Goal: Find contact information: Find contact information

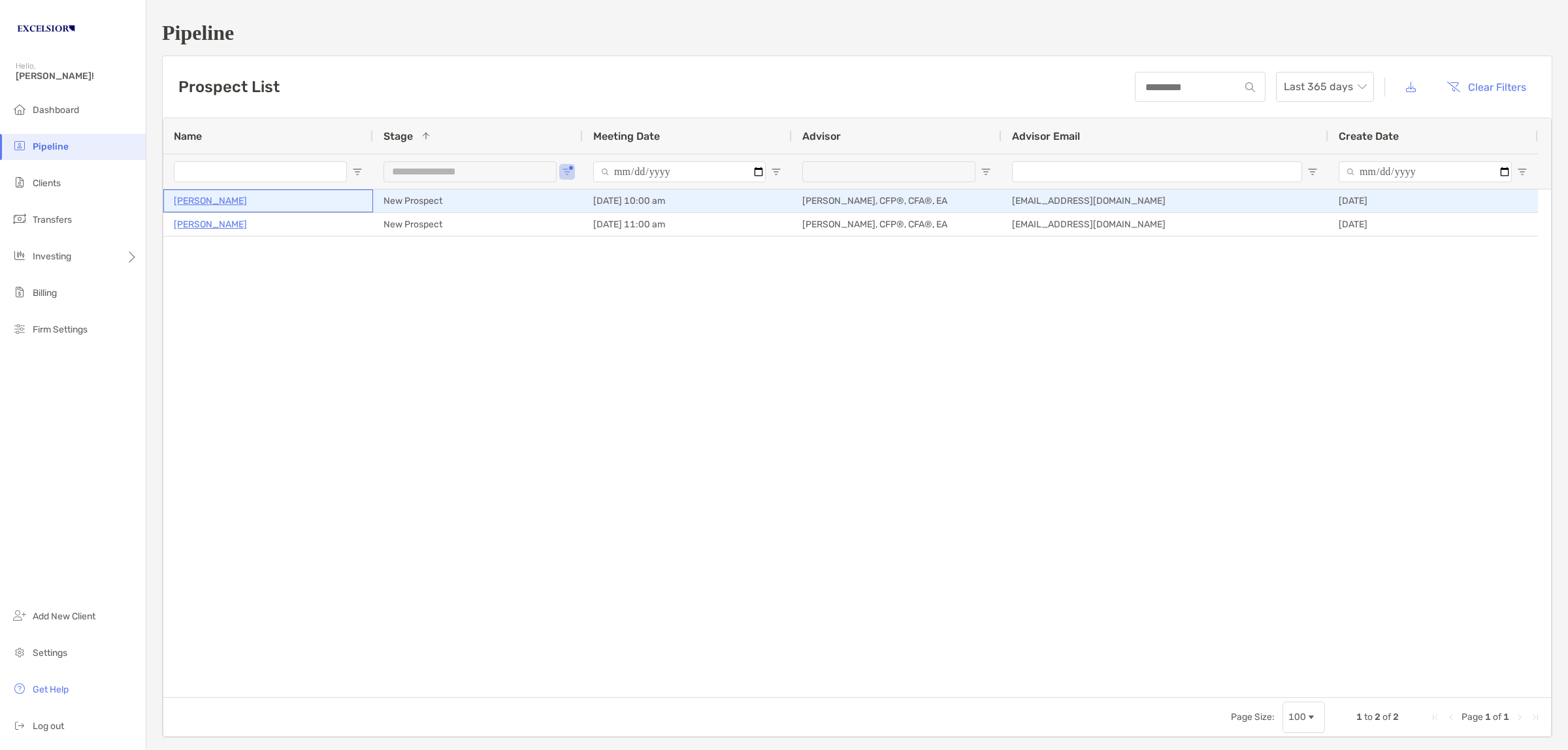
click at [230, 206] on p "[PERSON_NAME]" at bounding box center [210, 200] width 74 height 16
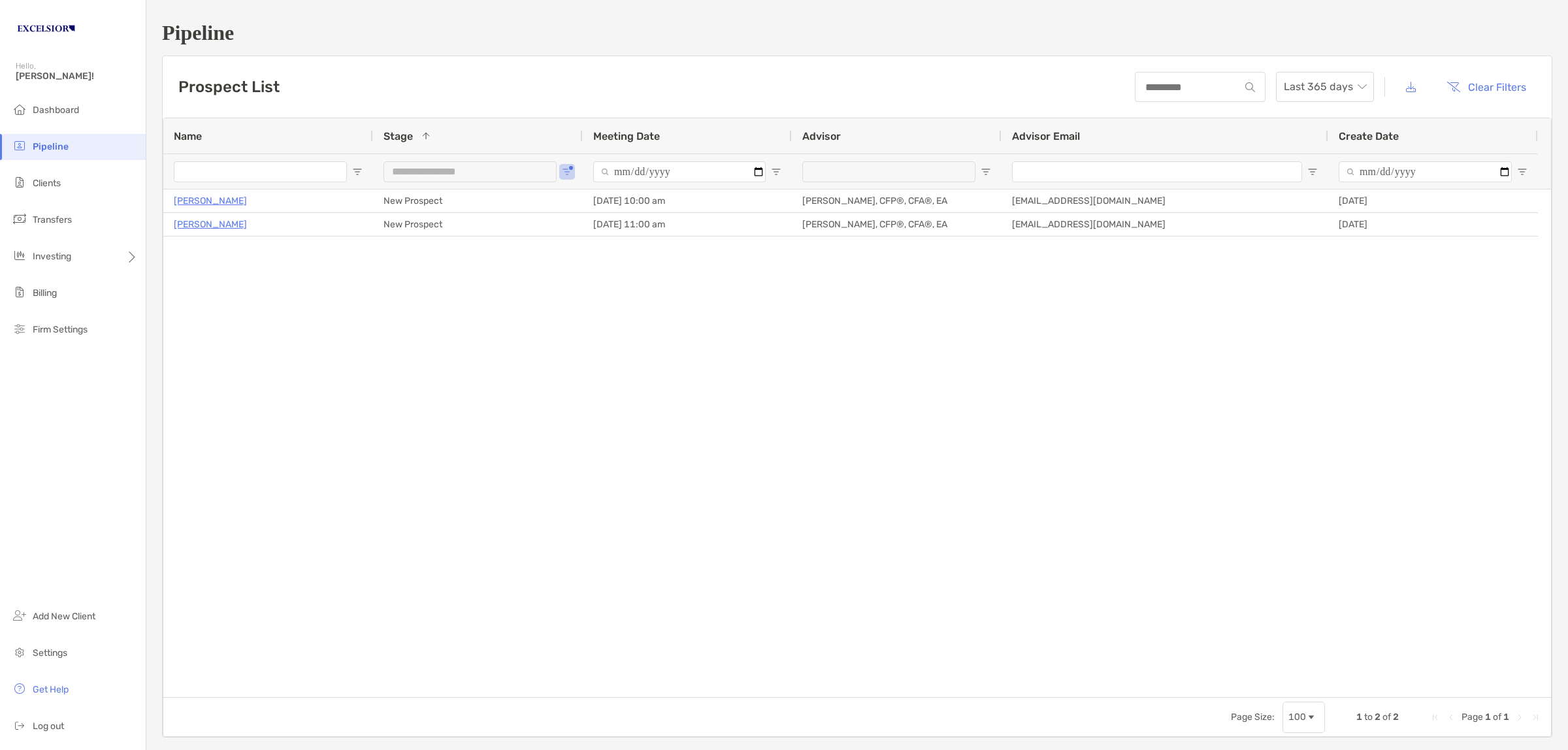
drag, startPoint x: 1256, startPoint y: 358, endPoint x: 1118, endPoint y: 406, distance: 146.1
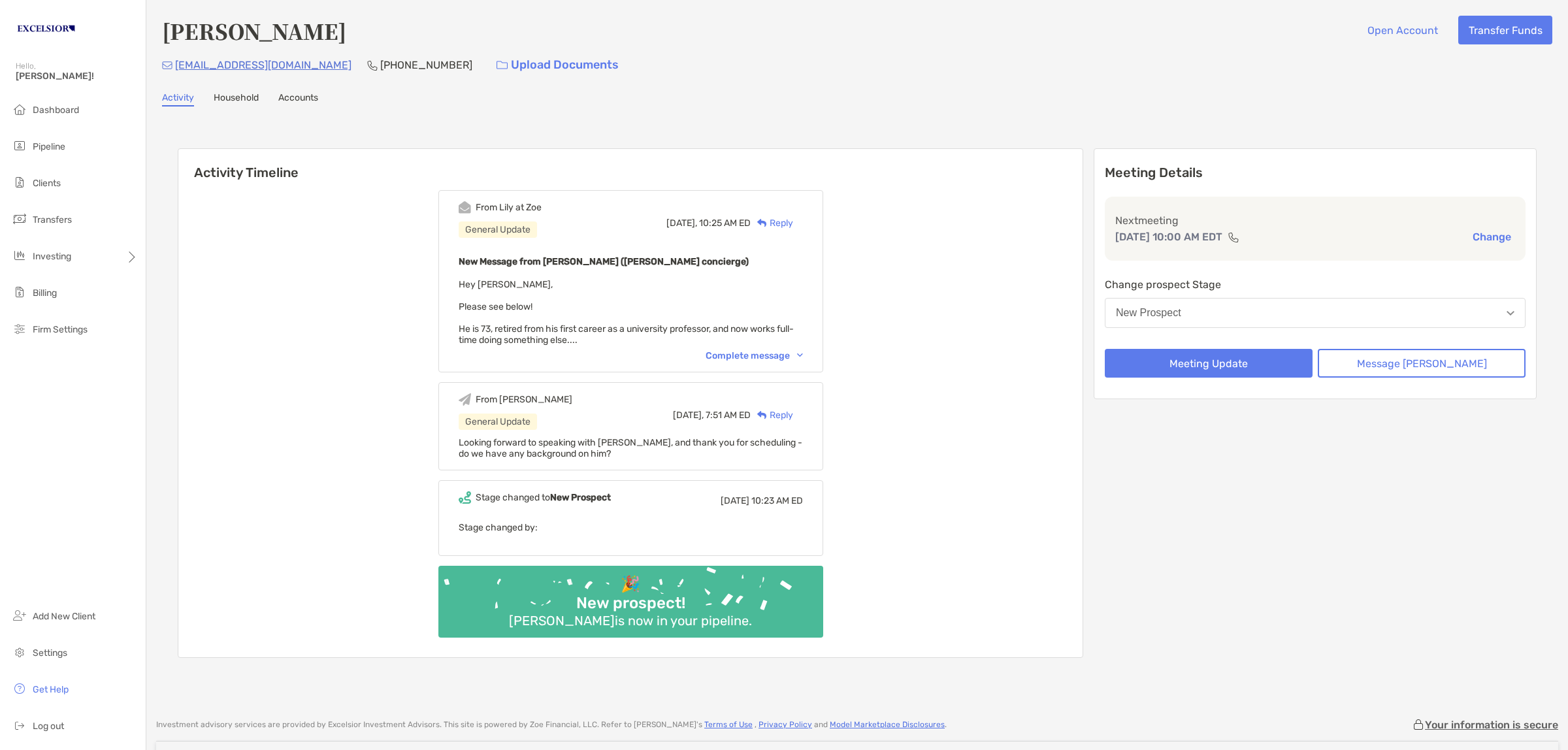
click at [777, 350] on div "Complete message" at bounding box center [754, 356] width 97 height 11
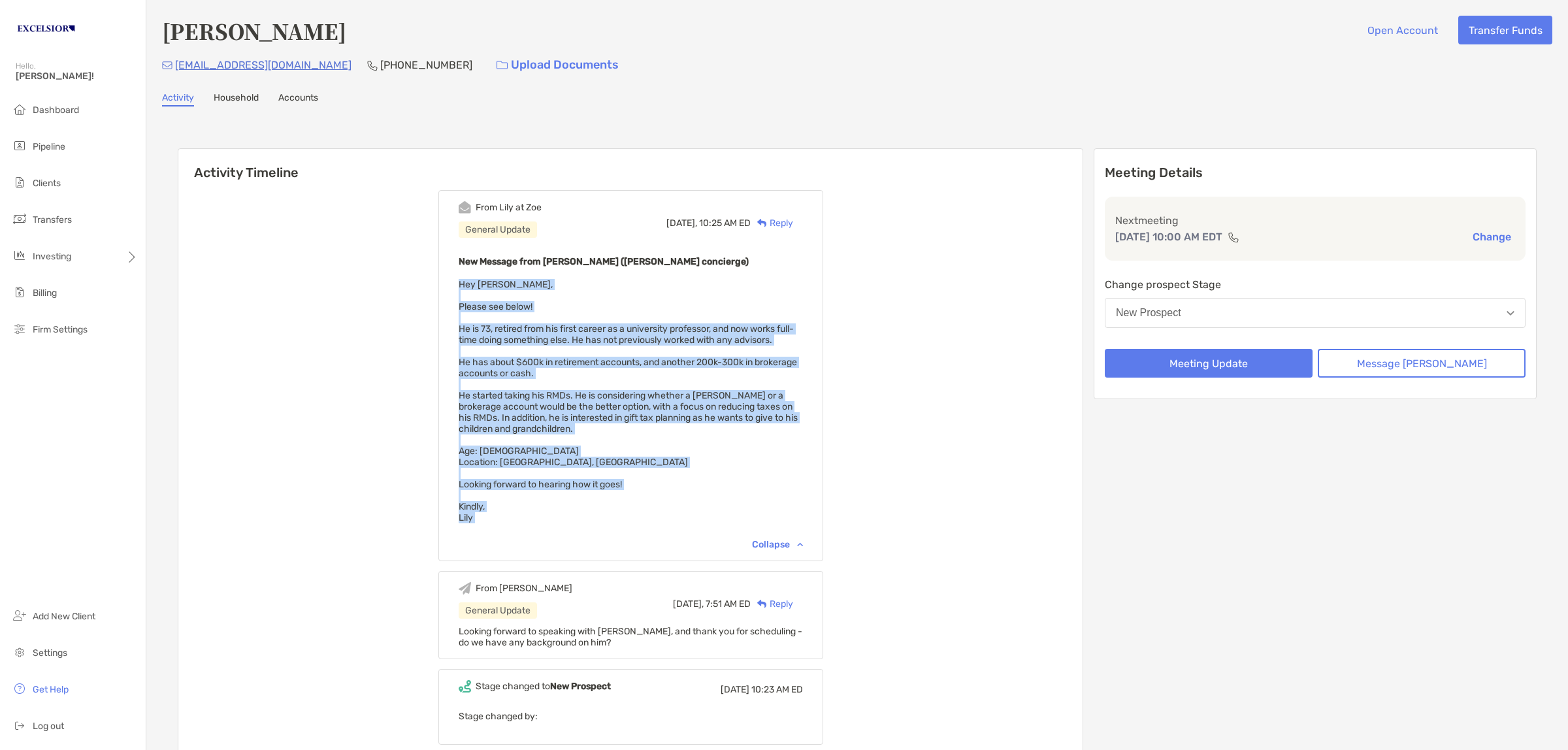
drag, startPoint x: 502, startPoint y: 515, endPoint x: 467, endPoint y: 282, distance: 235.6
click at [467, 282] on div "From Lily at Zoe General Update Yesterday, 10:25 AM ED Reply New Message from L…" at bounding box center [631, 375] width 385 height 371
copy span "Hey Carl, Please see below! He is 73, retired from his first career as a univer…"
drag, startPoint x: 375, startPoint y: 30, endPoint x: 160, endPoint y: 26, distance: 215.0
click at [160, 26] on div "Ashok Chakraborty Open Account Transfer Funds ashokkchakraborty@gmail.com (203)…" at bounding box center [857, 447] width 1422 height 895
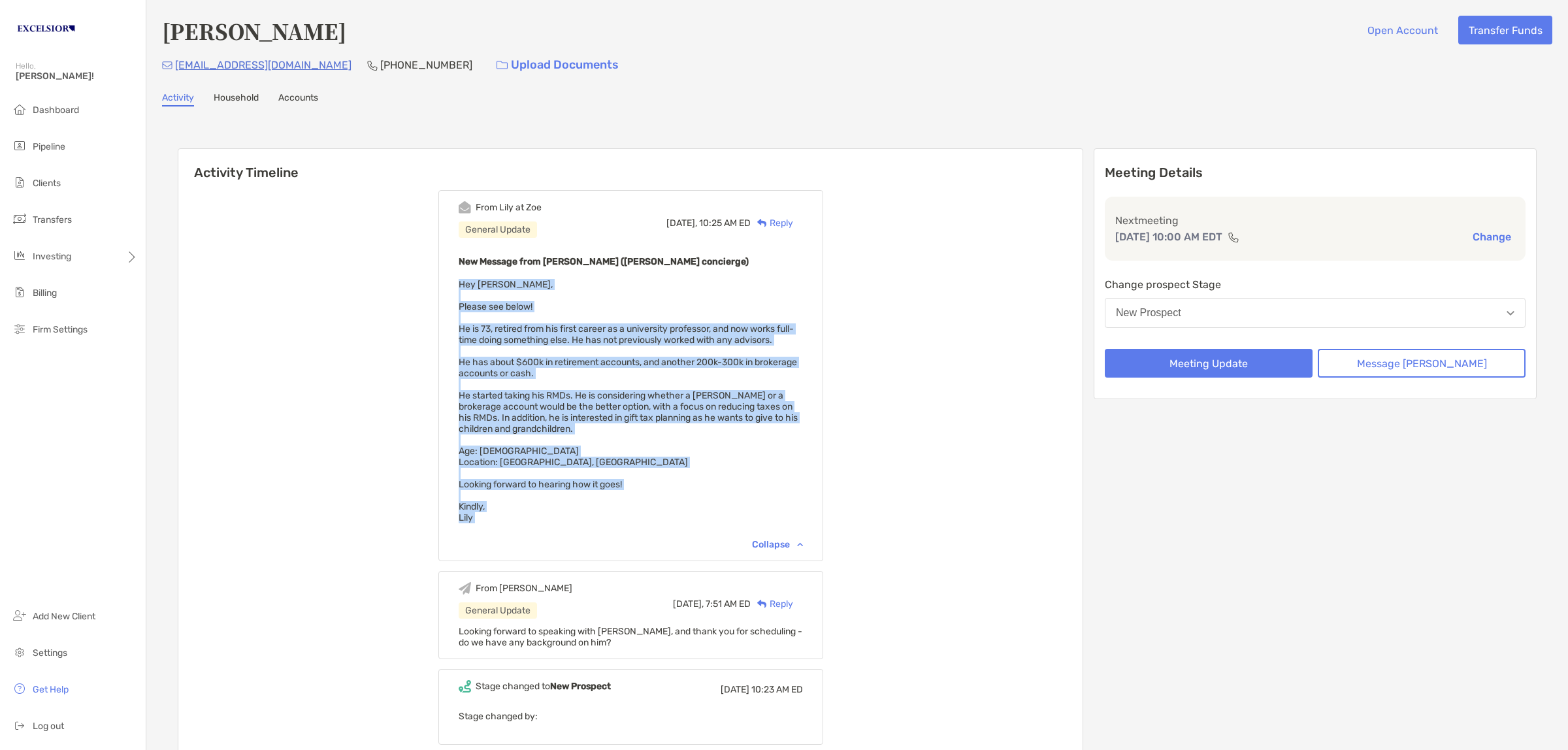
copy h4 "[PERSON_NAME]"
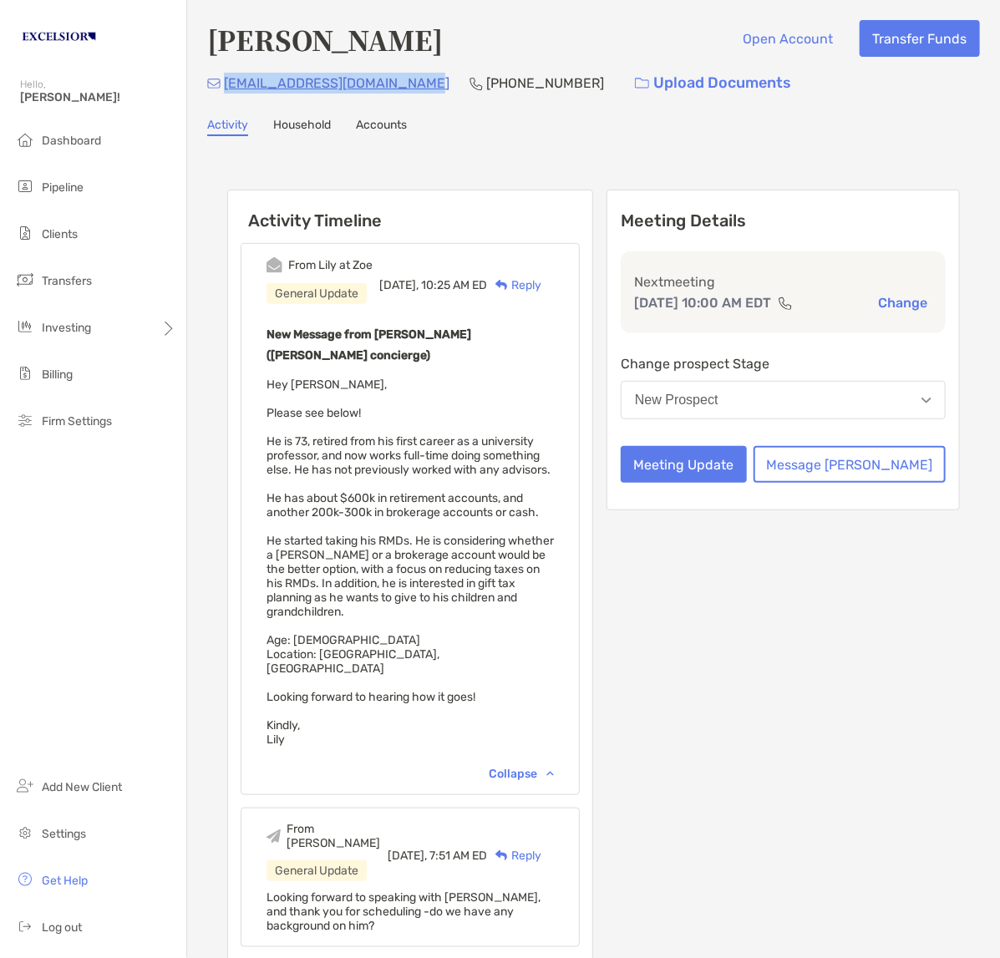
drag, startPoint x: 424, startPoint y: 81, endPoint x: 226, endPoint y: 84, distance: 198.9
click at [226, 84] on div "ashokkchakraborty@gmail.com (203) 640-9433 Upload Documents" at bounding box center [593, 83] width 773 height 36
copy p "ashokkchakraborty@gmail.com"
drag, startPoint x: 556, startPoint y: 79, endPoint x: 452, endPoint y: 84, distance: 104.6
click at [452, 84] on div "ashokkchakraborty@gmail.com (203) 640-9433 Upload Documents" at bounding box center [593, 83] width 773 height 36
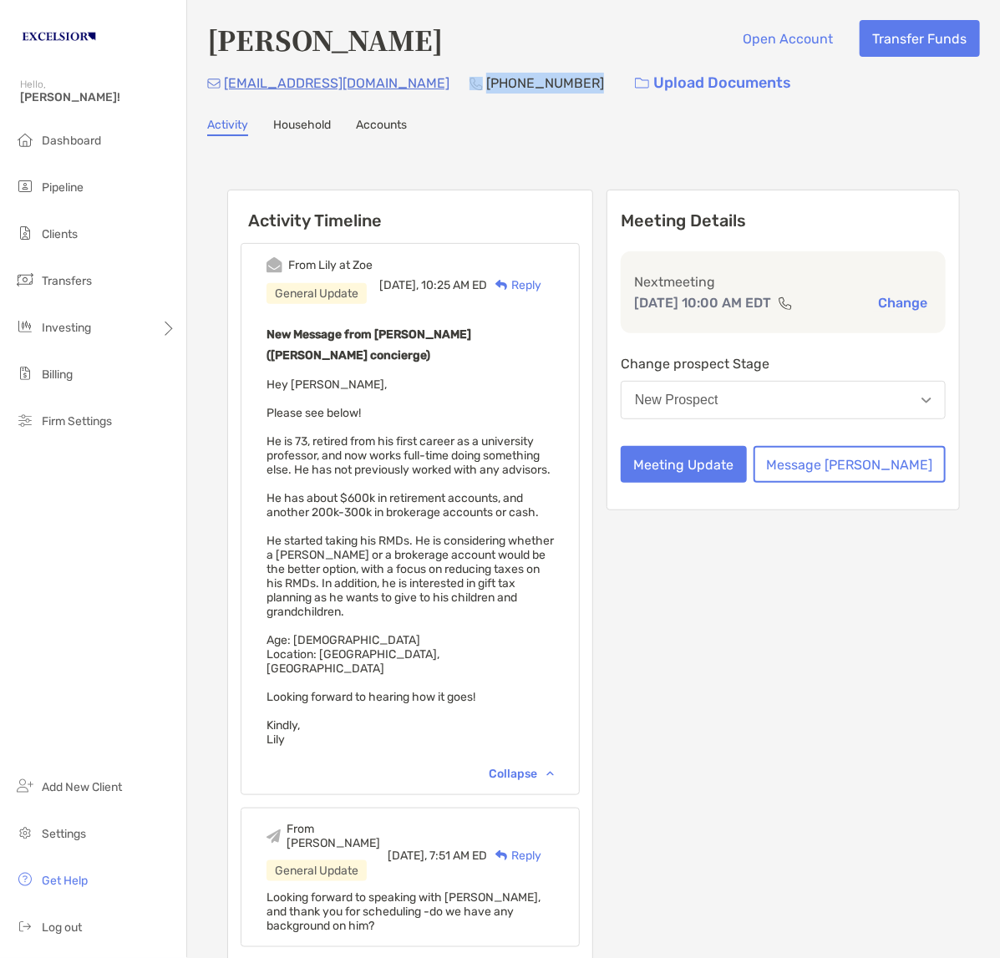
copy div "(203) 640-9433"
